Goal: Information Seeking & Learning: Learn about a topic

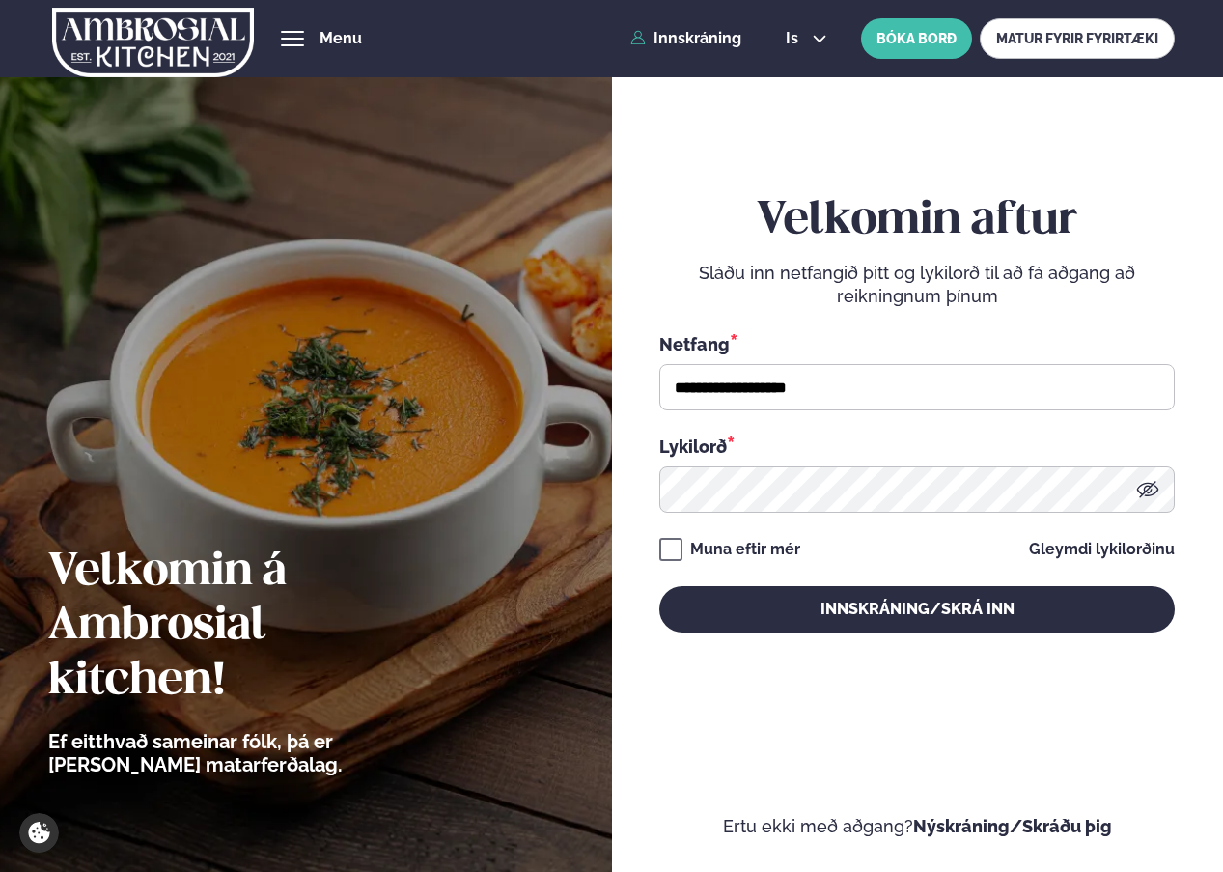
type input "**********"
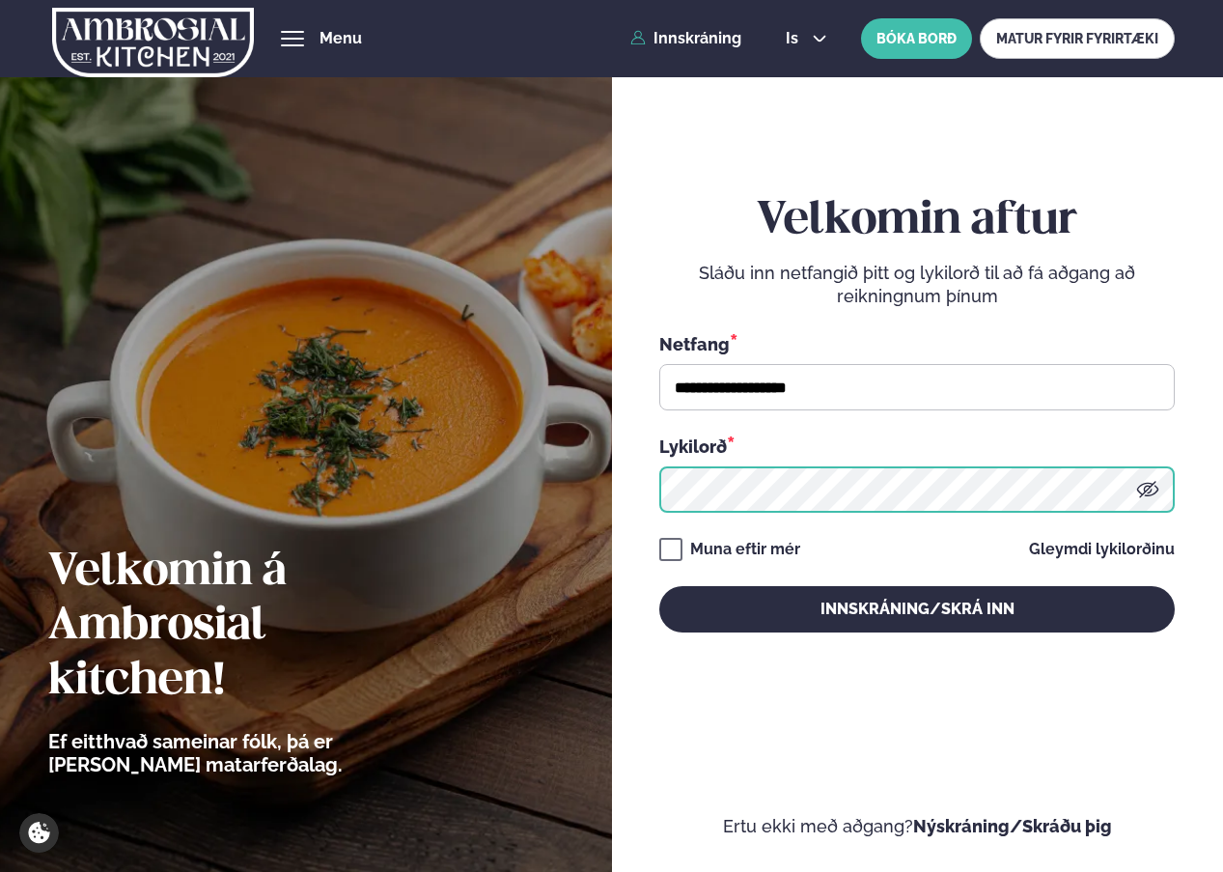
click at [659, 586] on button "Innskráning/Skrá inn" at bounding box center [917, 609] width 516 height 46
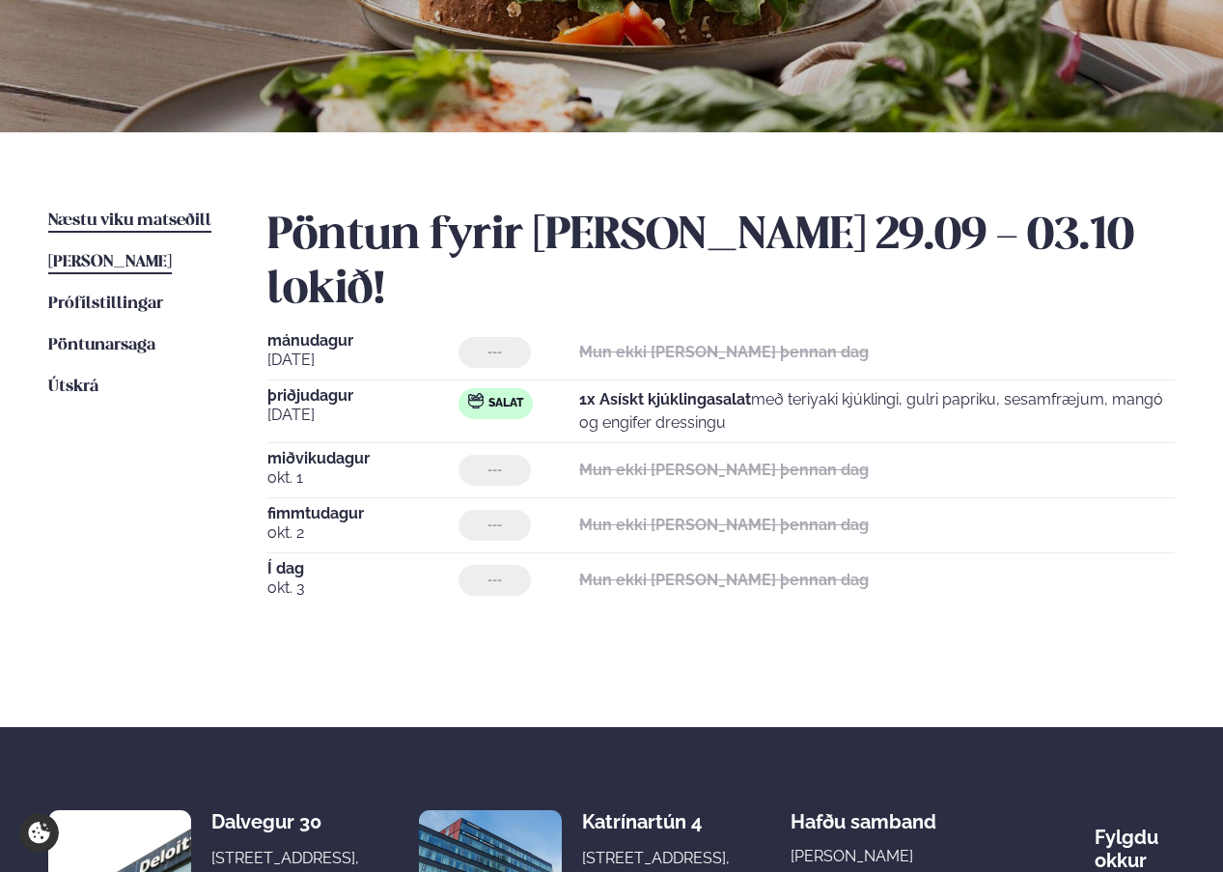
click at [137, 223] on span "Næstu viku matseðill" at bounding box center [129, 220] width 163 height 16
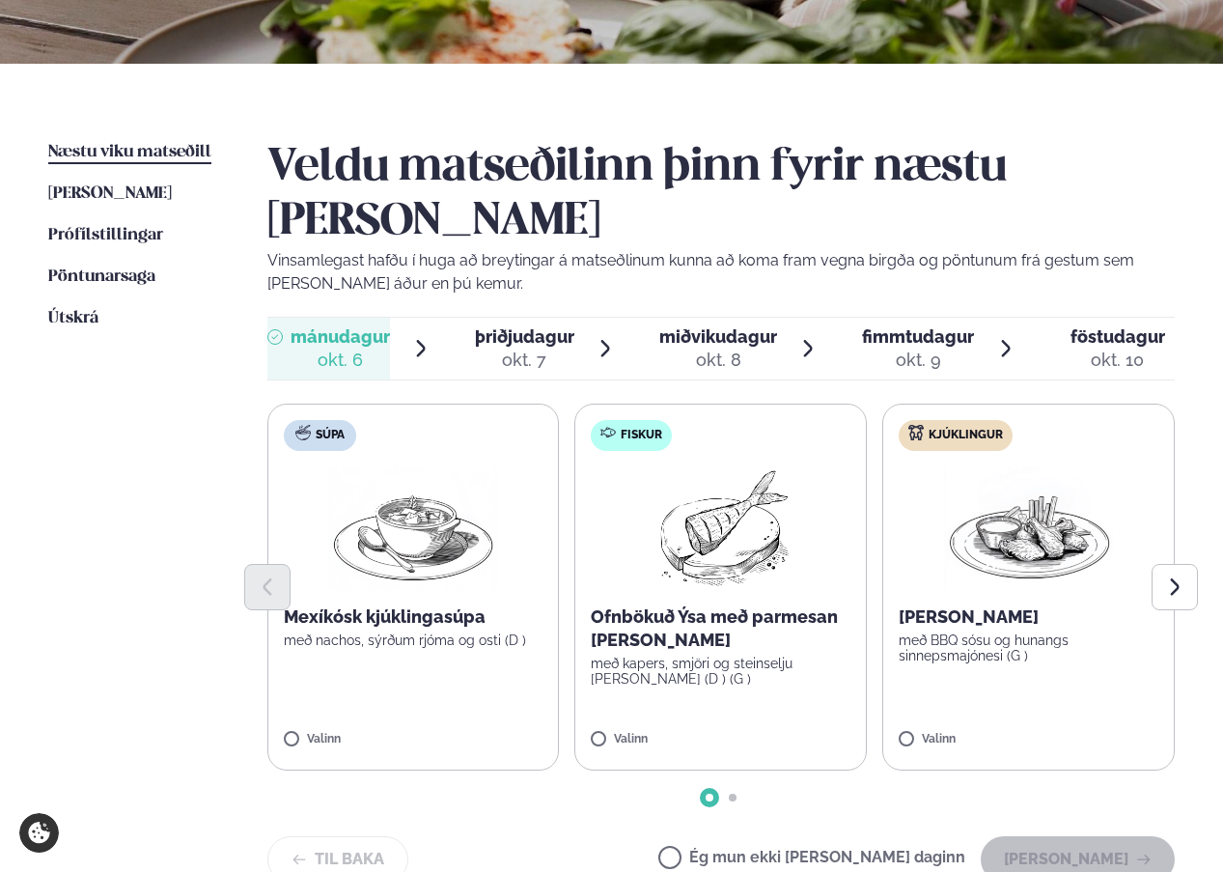
scroll to position [386, 0]
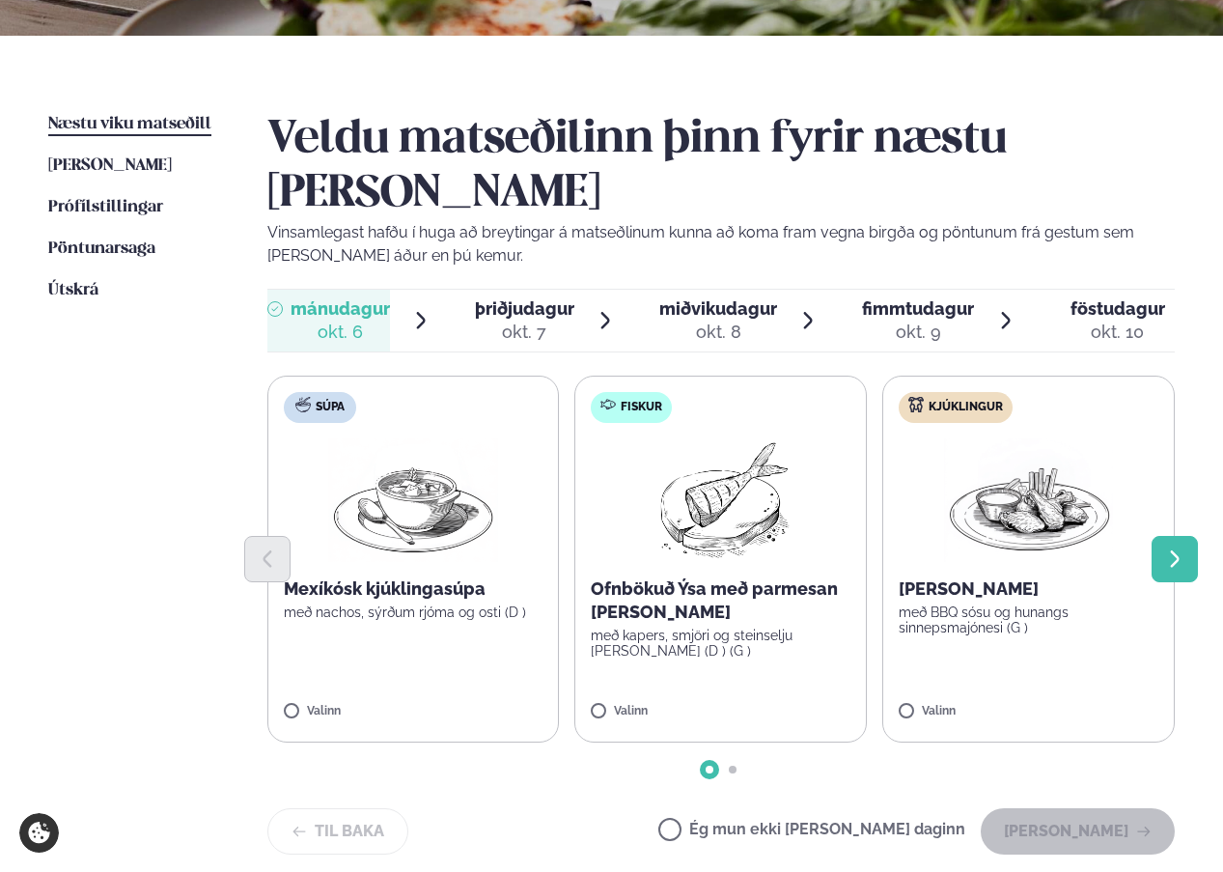
click at [1190, 536] on button "Next slide" at bounding box center [1175, 559] width 46 height 46
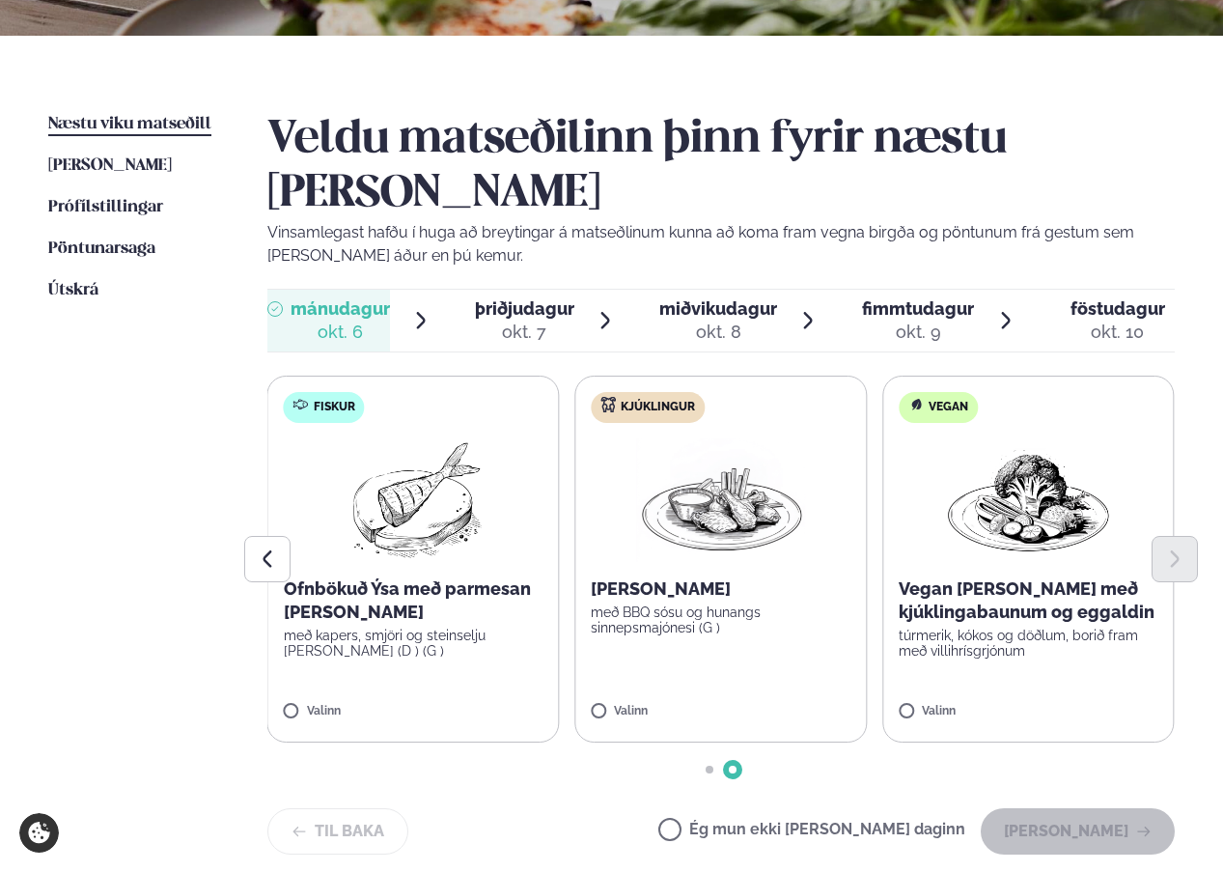
click at [551, 321] on div "okt. 7" at bounding box center [524, 332] width 99 height 23
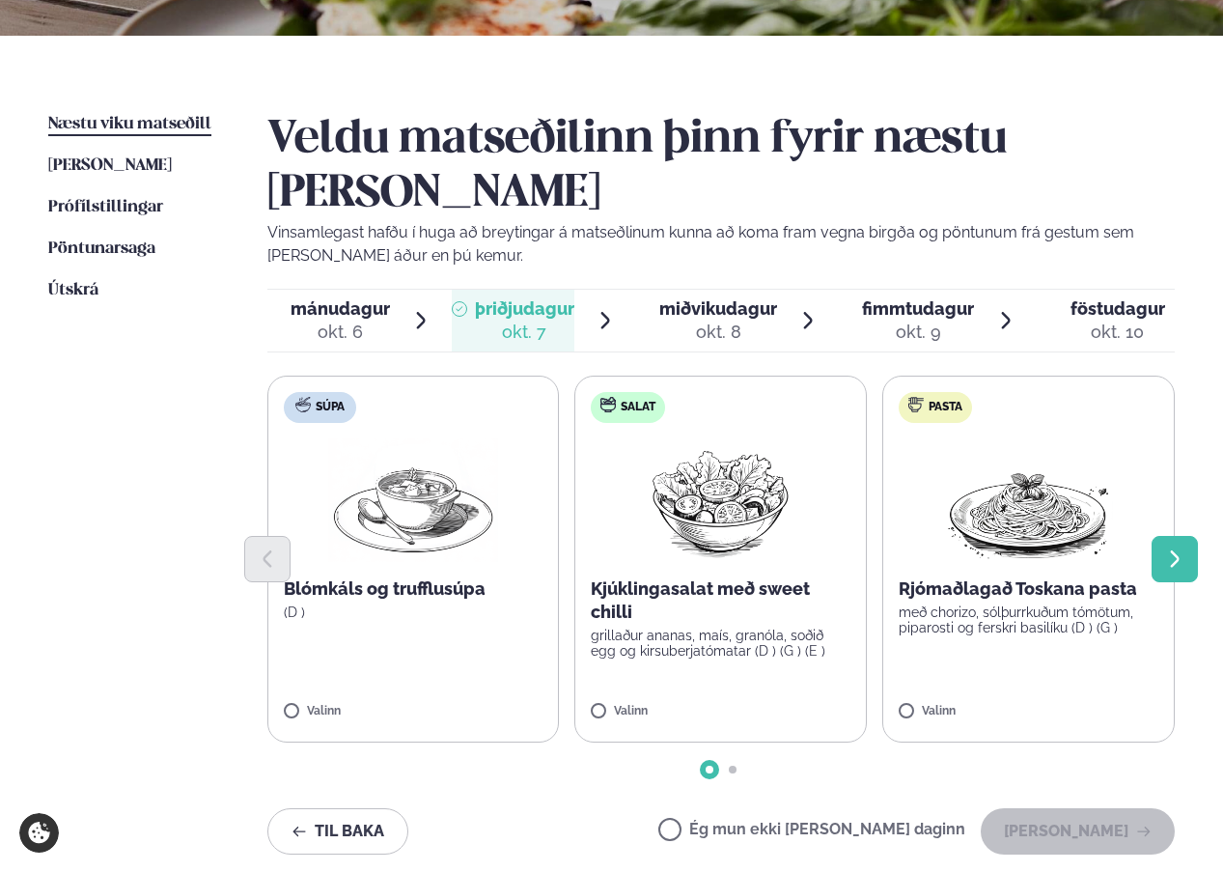
click at [1181, 548] on icon "Next slide" at bounding box center [1174, 558] width 21 height 21
